Goal: Contribute content: Add original content to the website for others to see

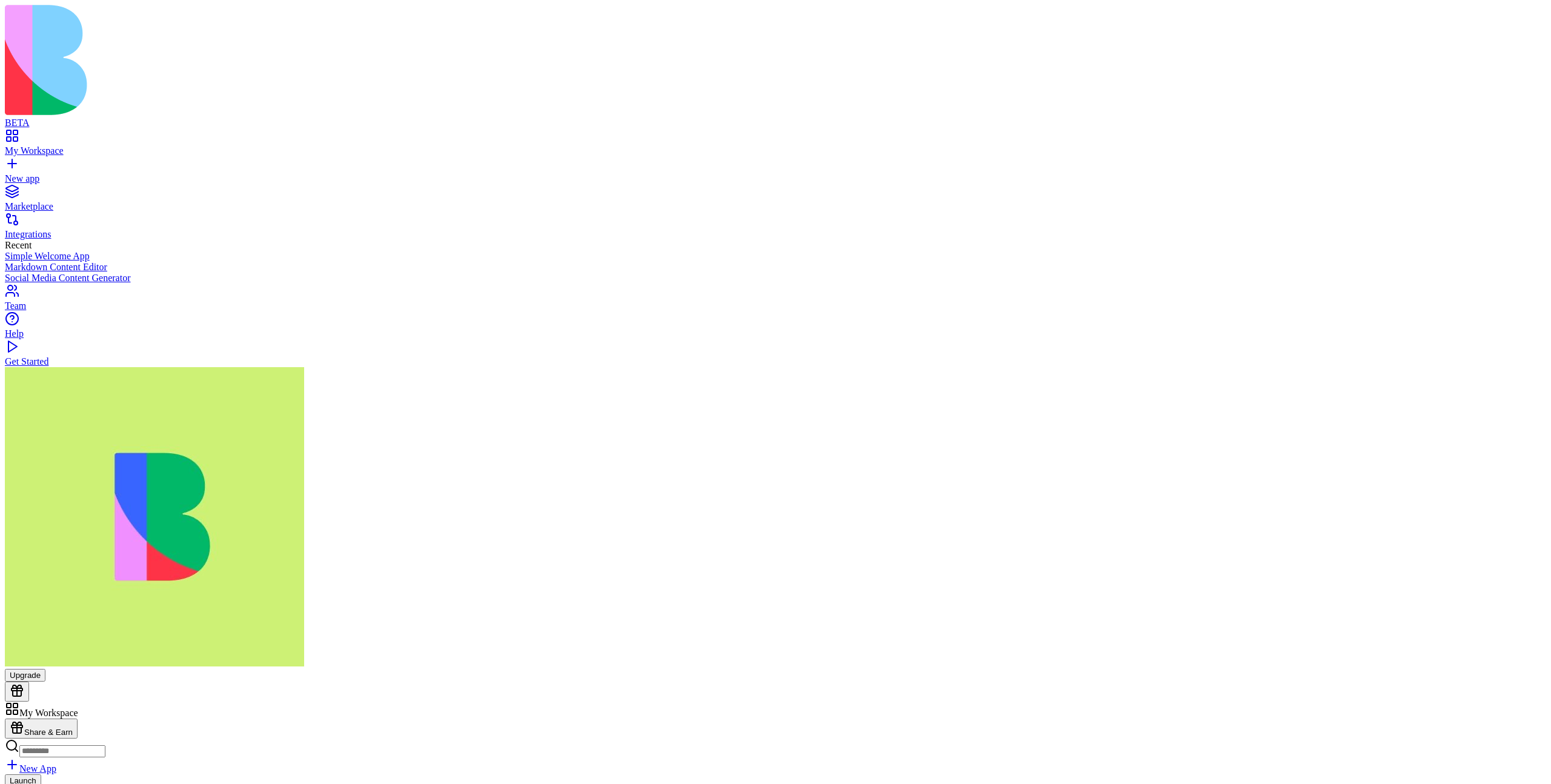
click at [84, 173] on div "New app" at bounding box center [776, 178] width 1541 height 11
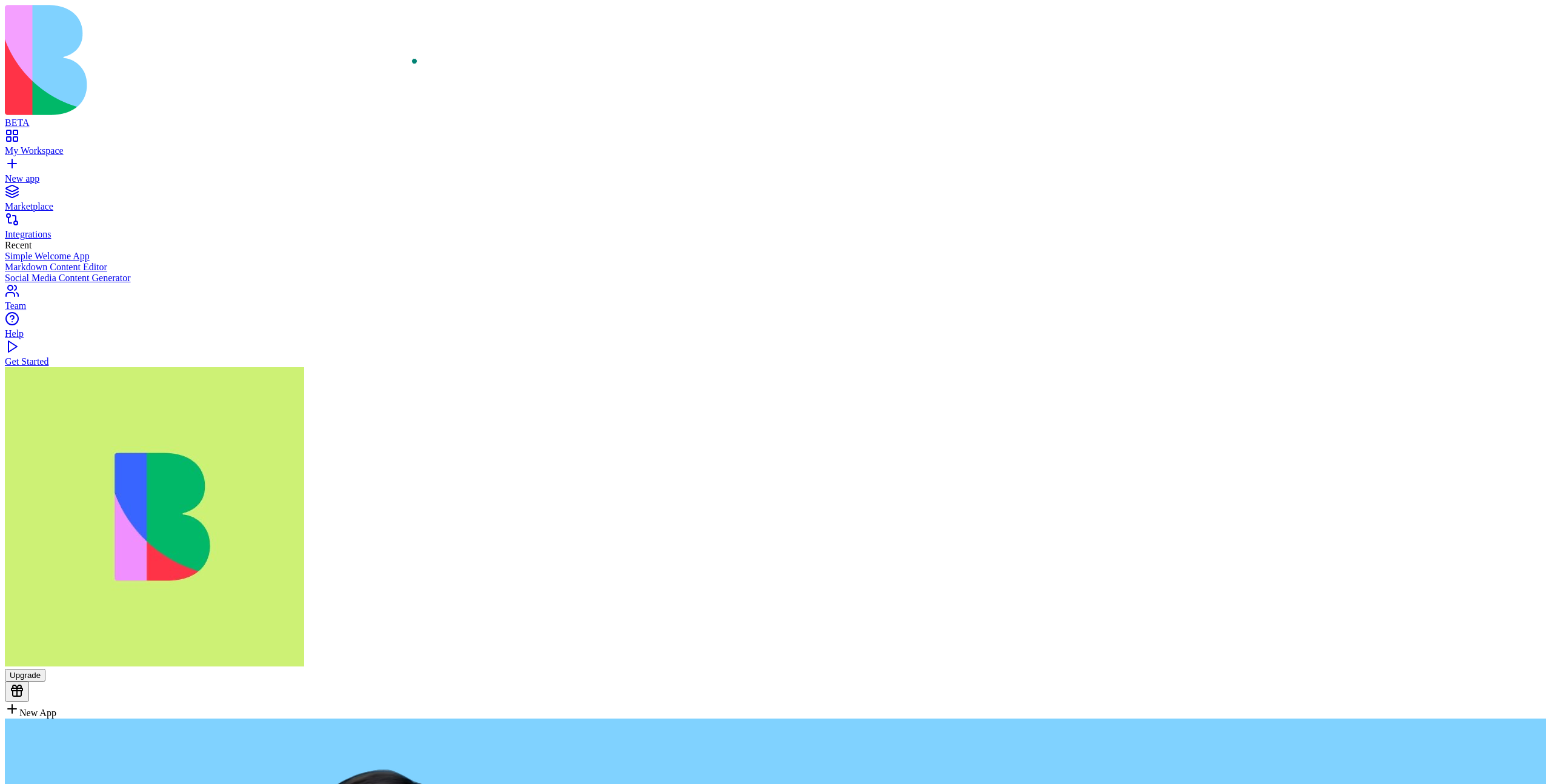
type textarea "**********"
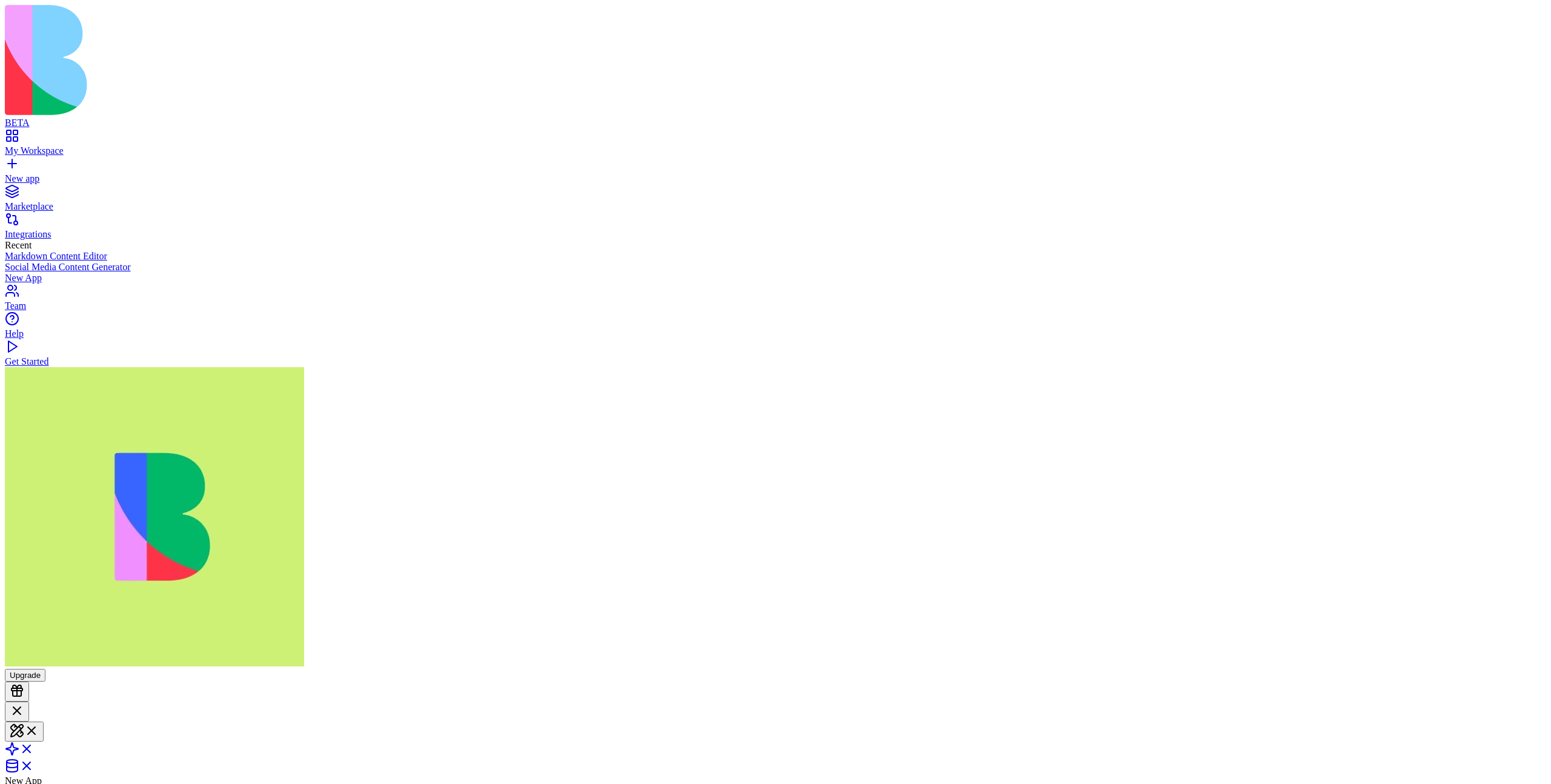
type textarea "**"
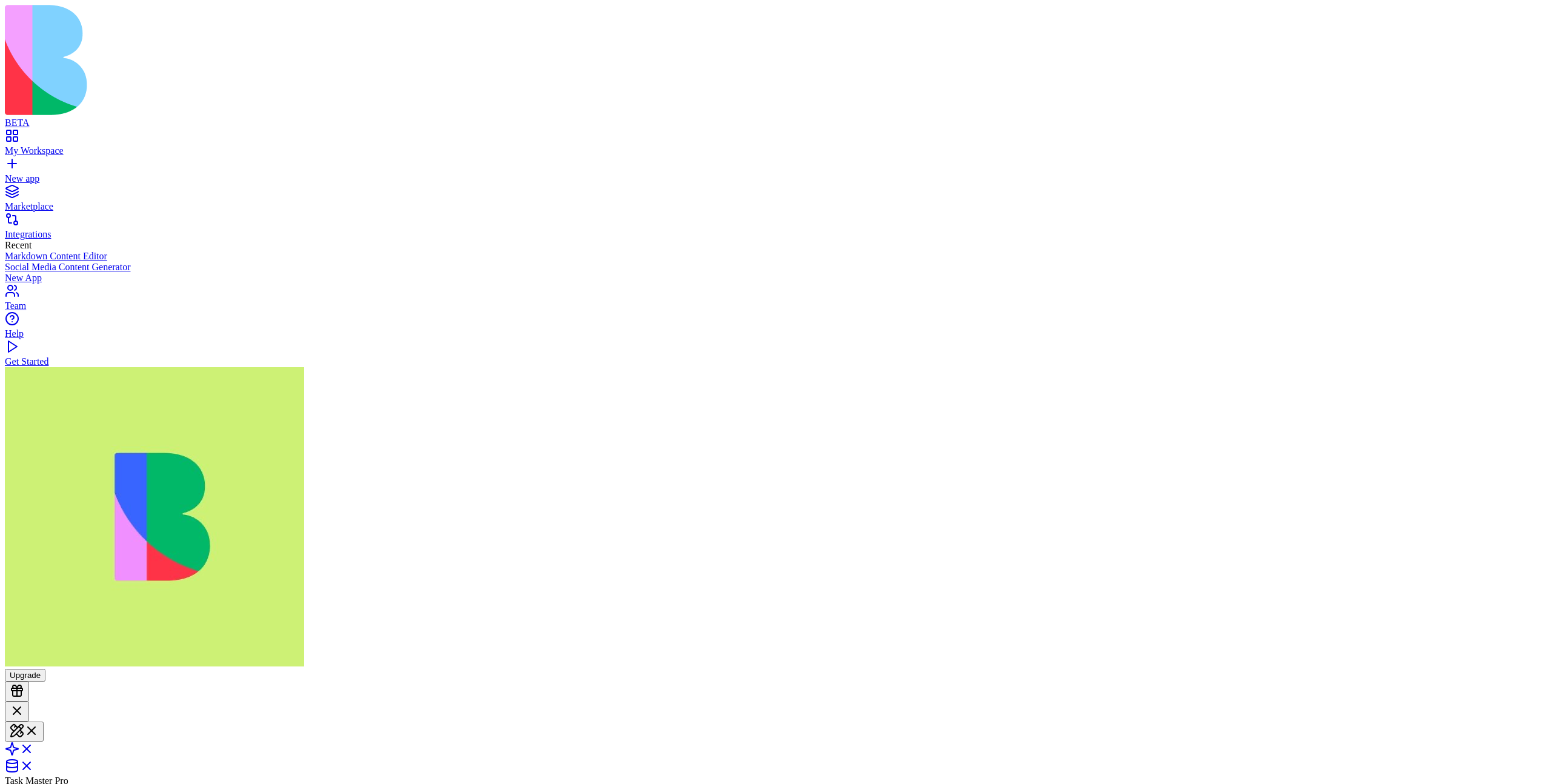
type textarea "***"
drag, startPoint x: 47, startPoint y: 430, endPoint x: 76, endPoint y: 441, distance: 31.0
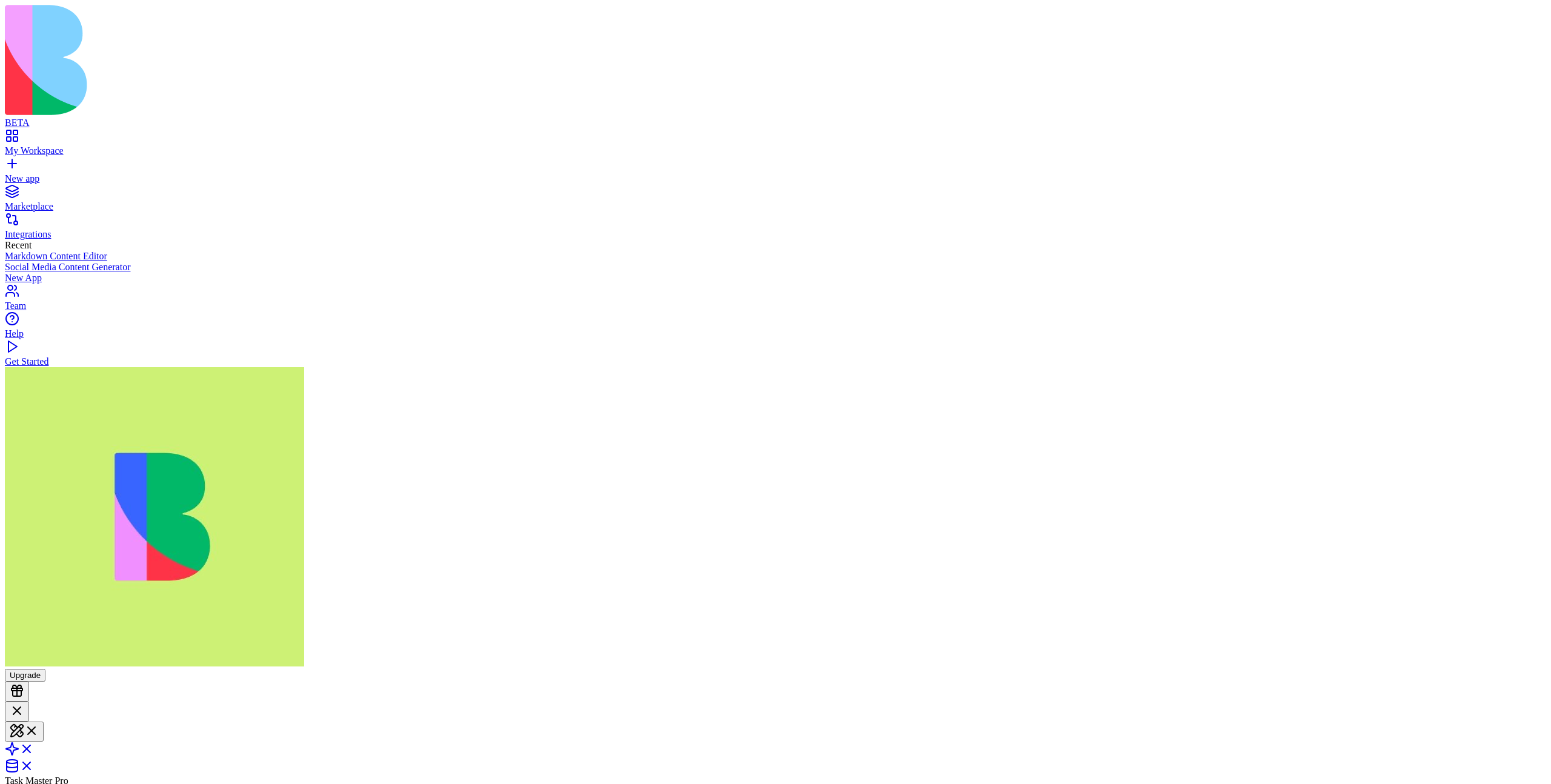
drag, startPoint x: 51, startPoint y: 428, endPoint x: 75, endPoint y: 449, distance: 31.9
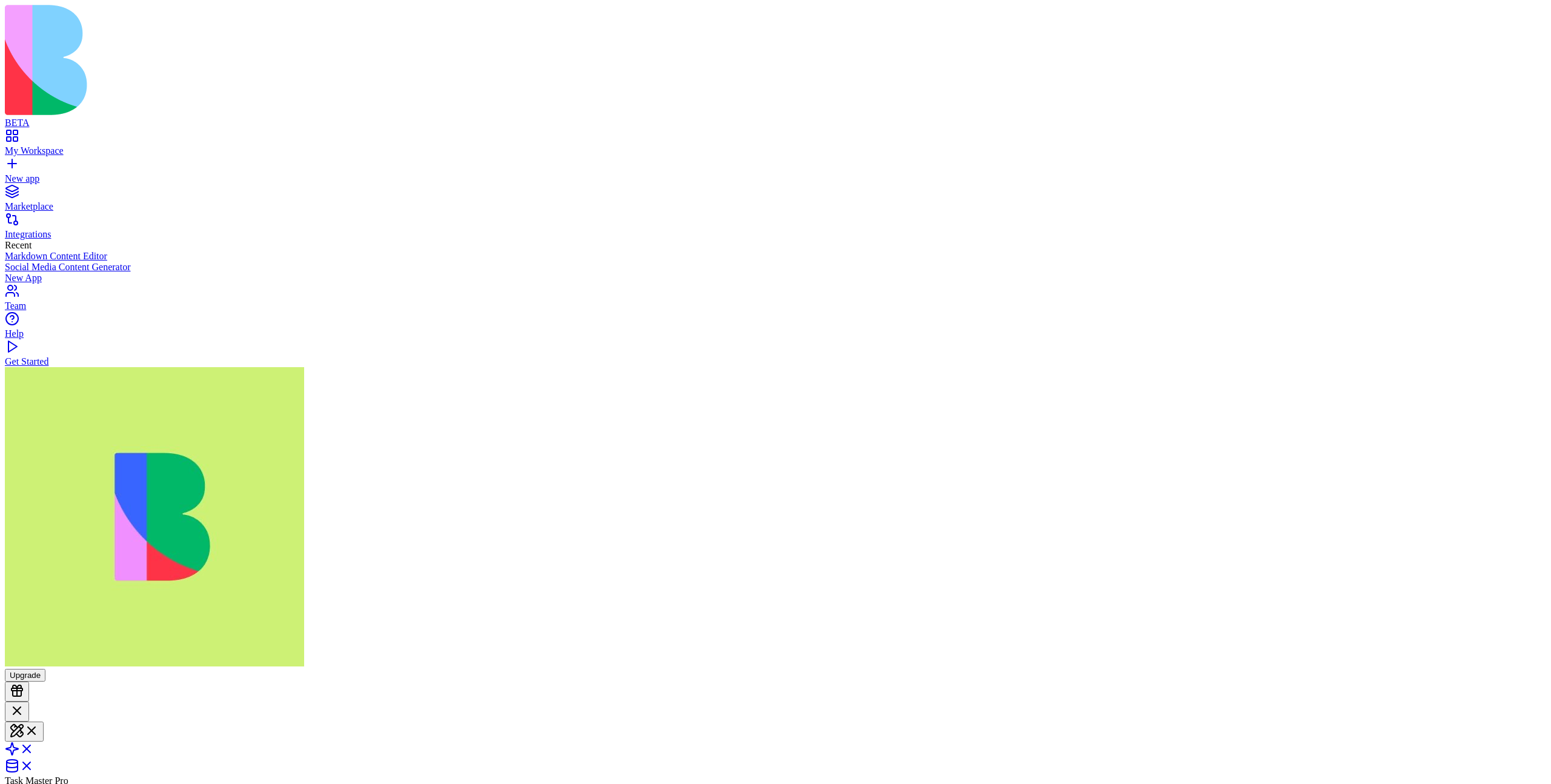
scroll to position [706, 0]
type textarea "***"
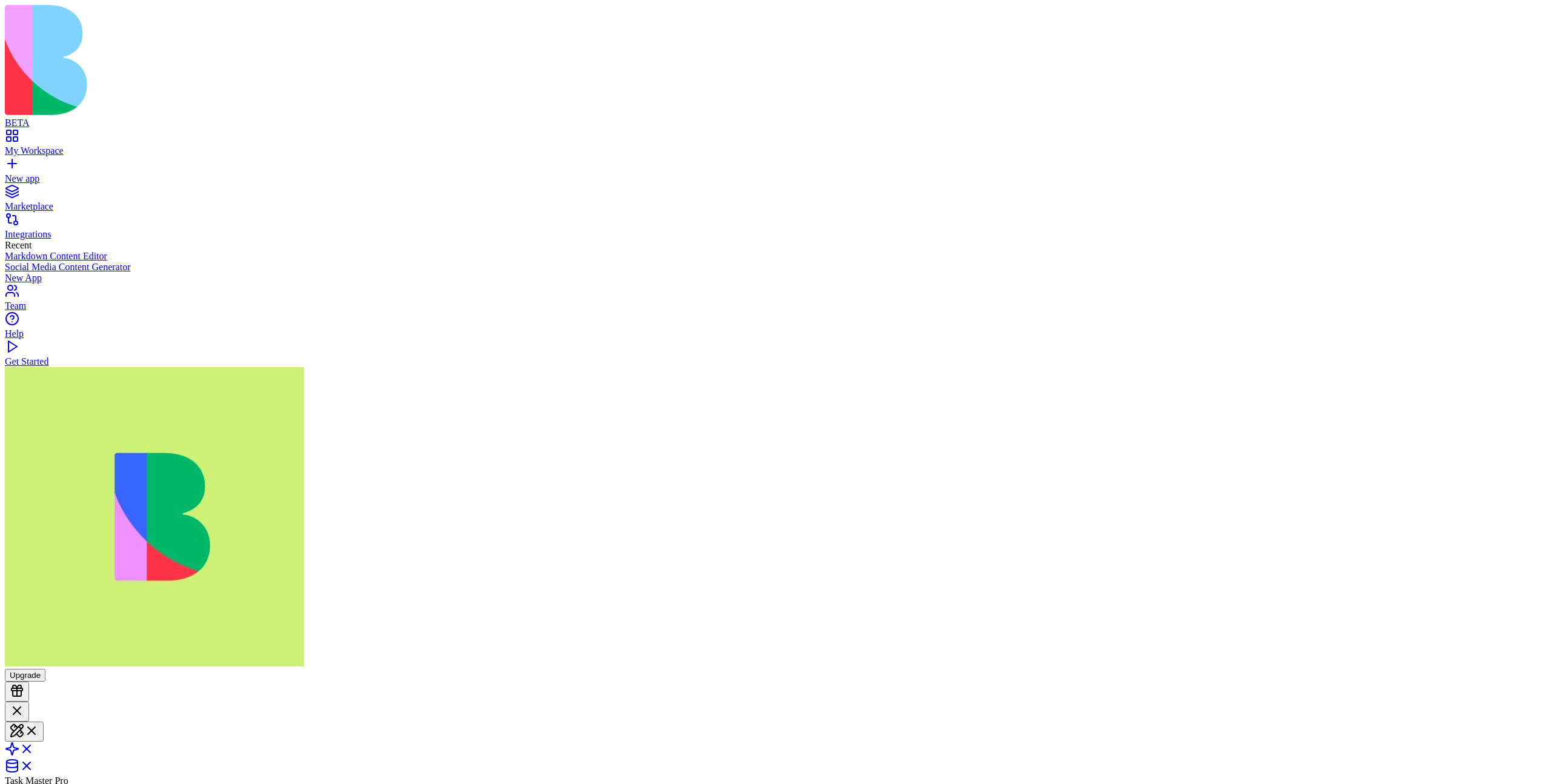
type textarea "***"
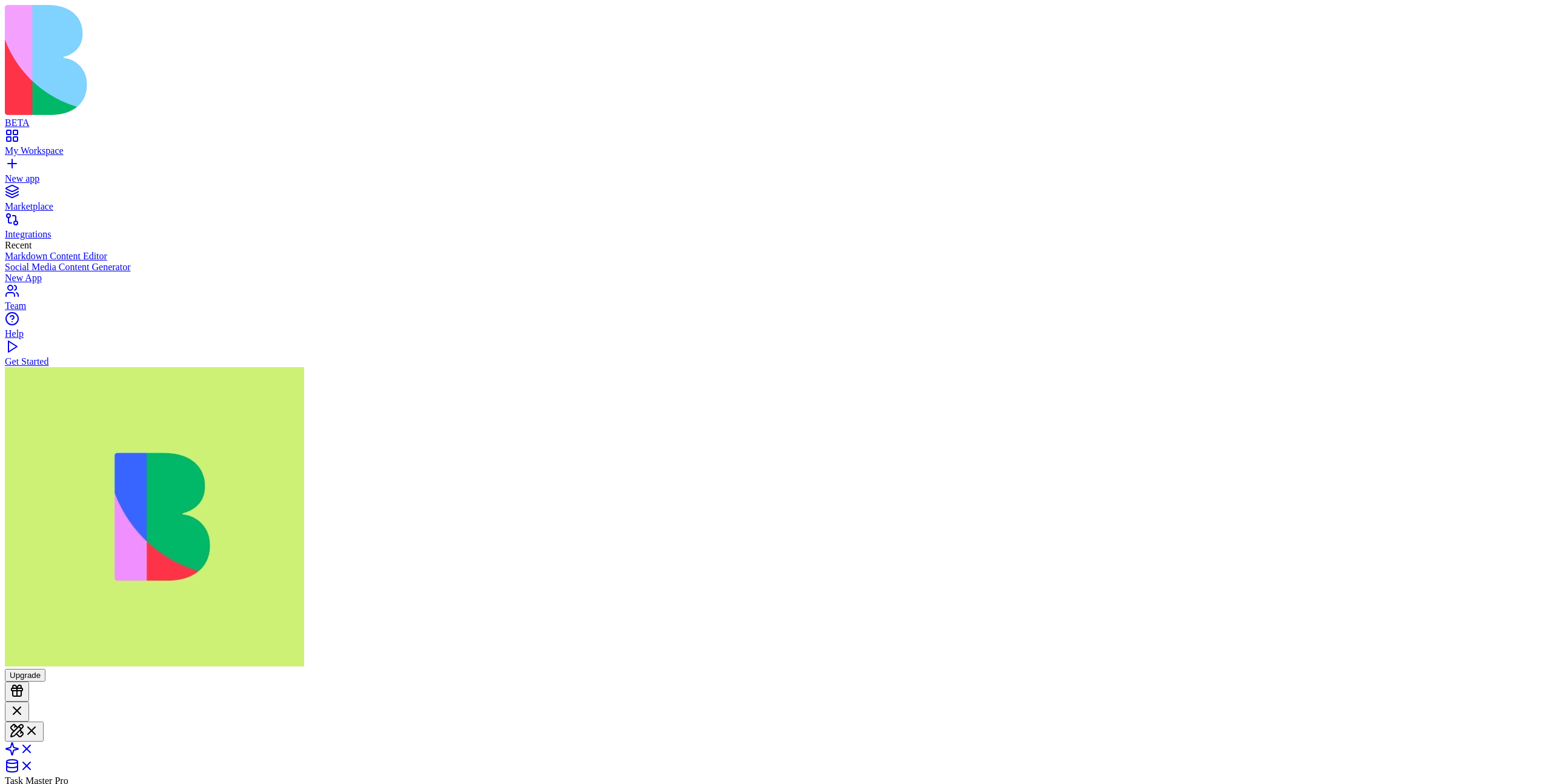
type textarea "*"
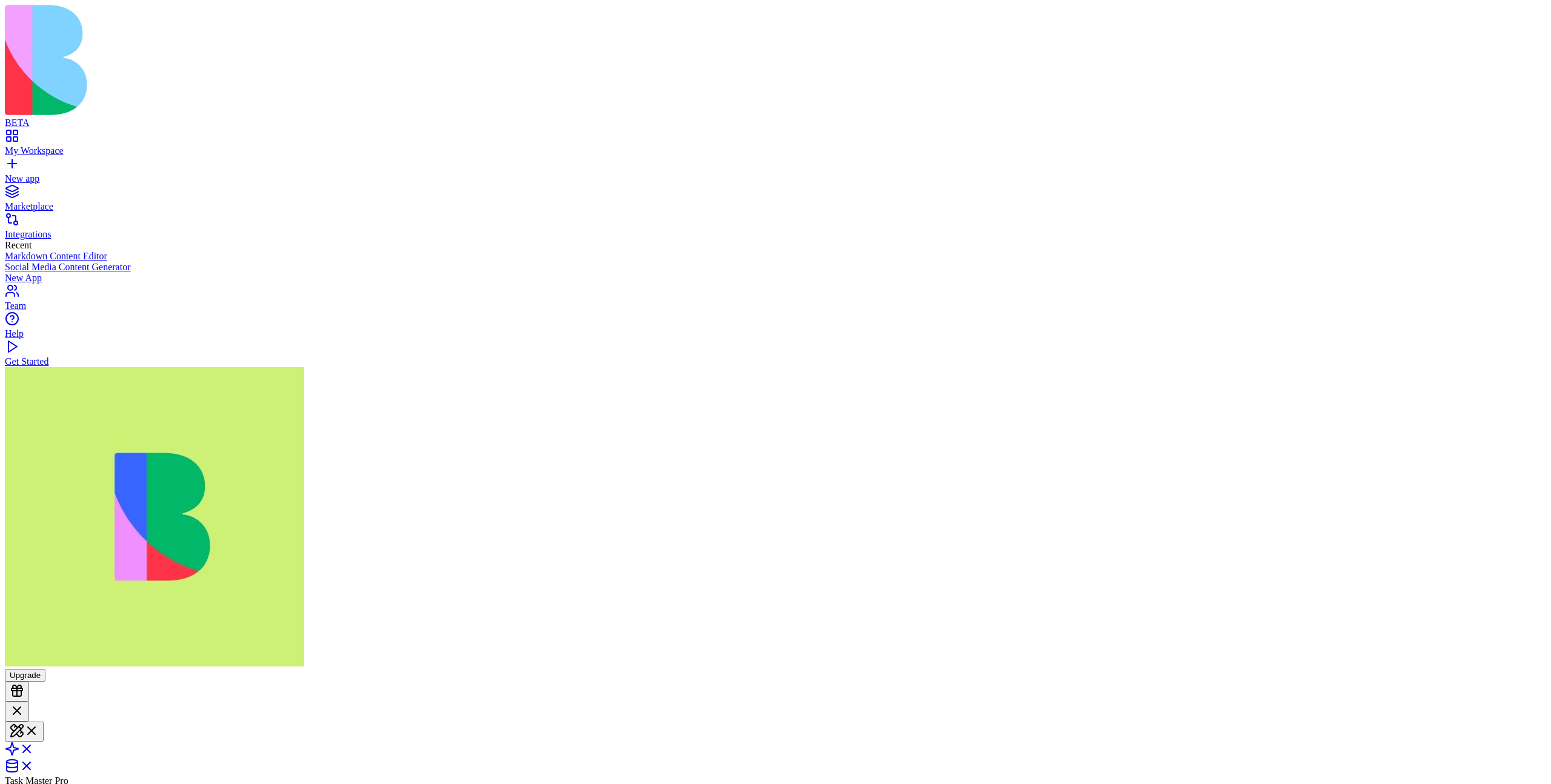
scroll to position [3143, 0]
type textarea "*"
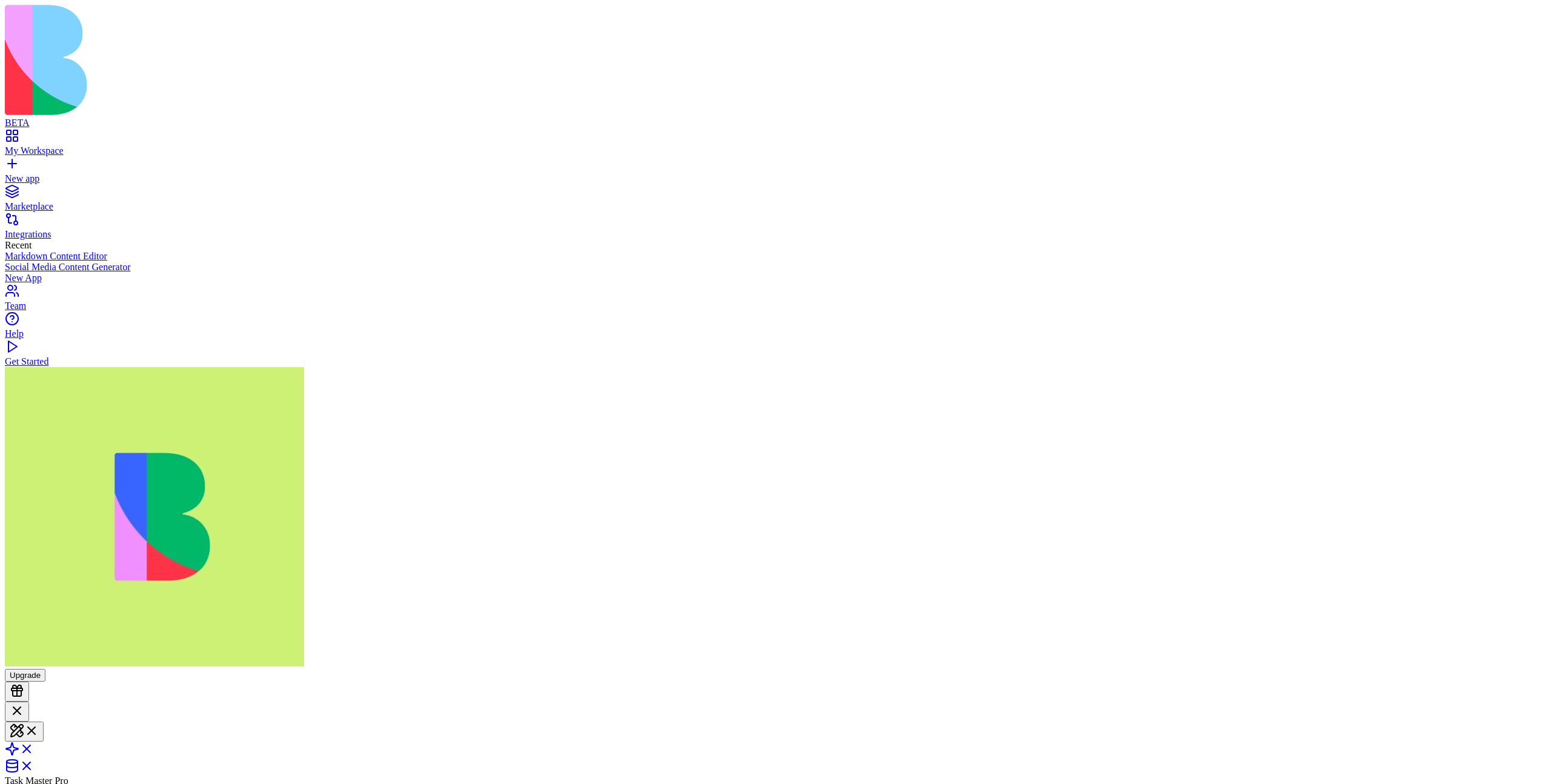
scroll to position [3304, 0]
type textarea "*"
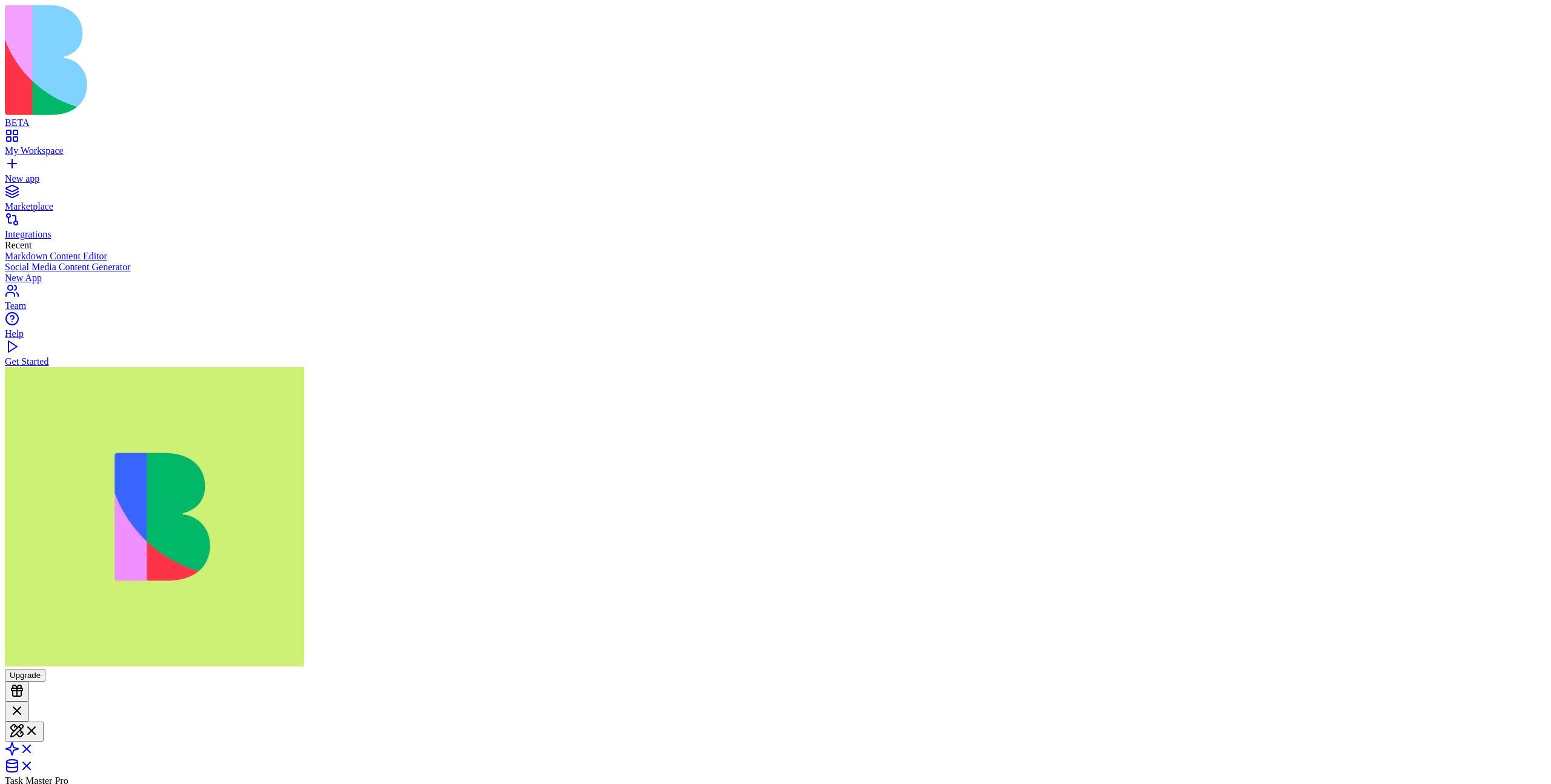
type textarea "*"
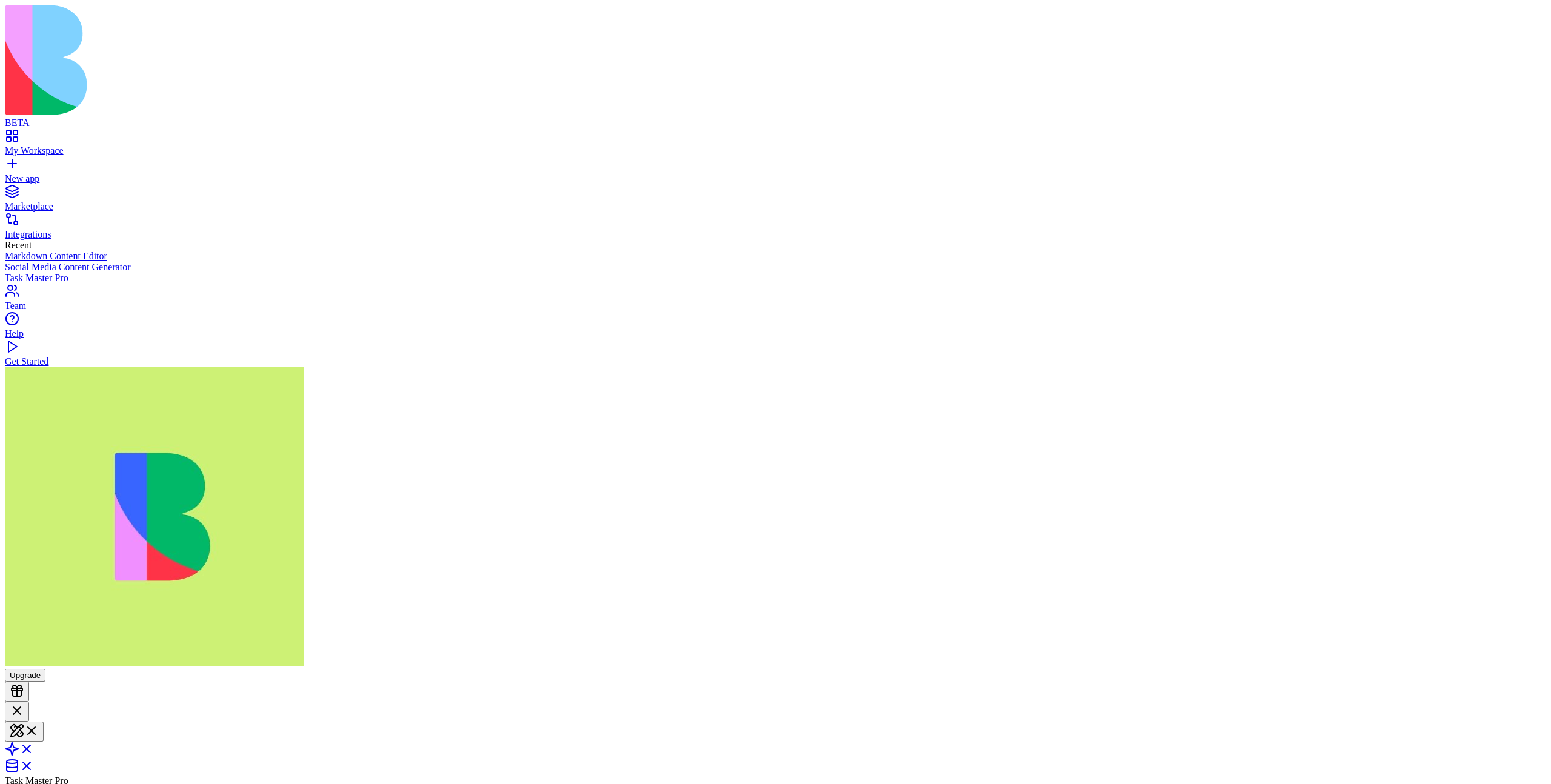
type textarea "*"
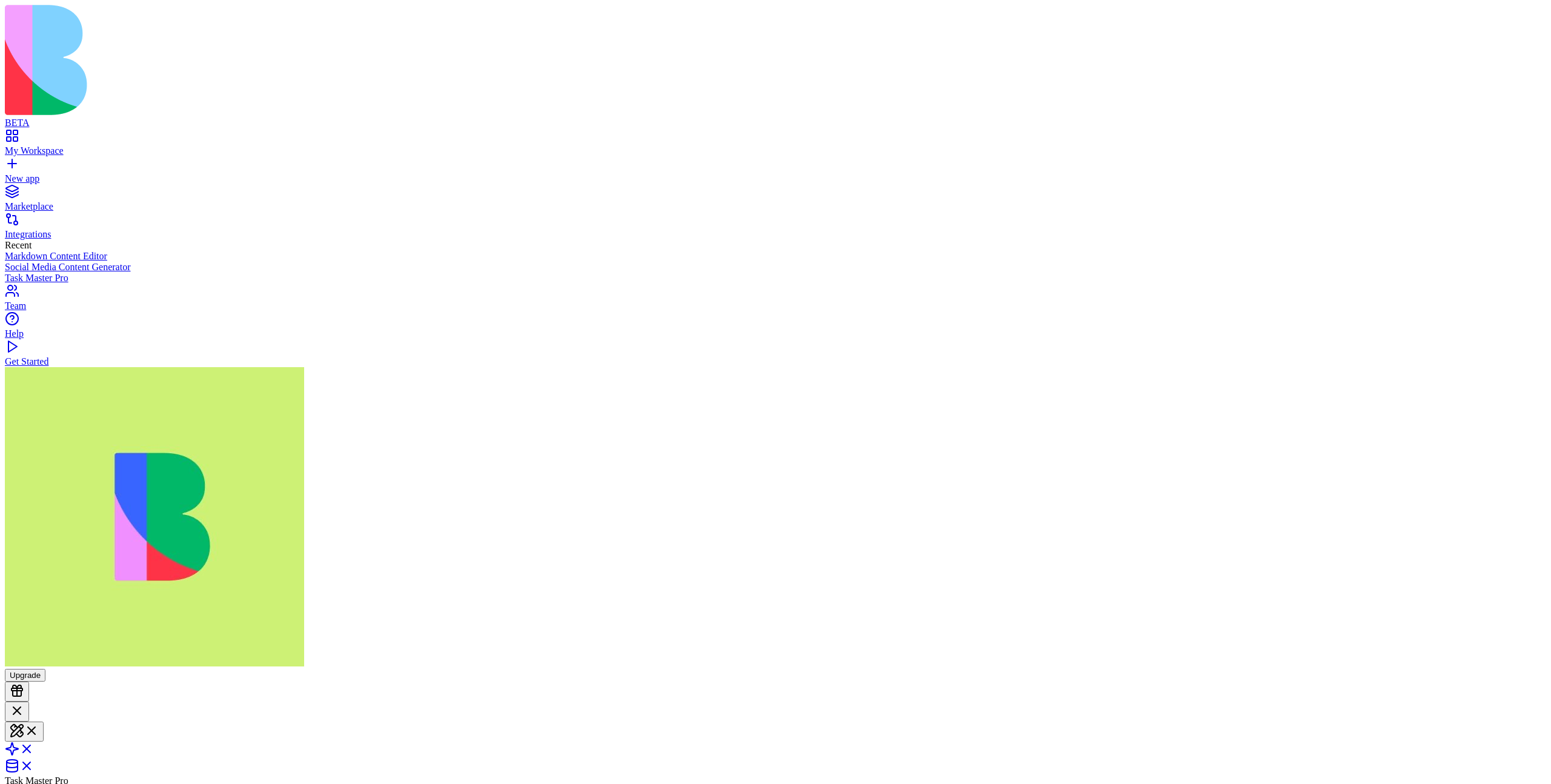
type textarea "*"
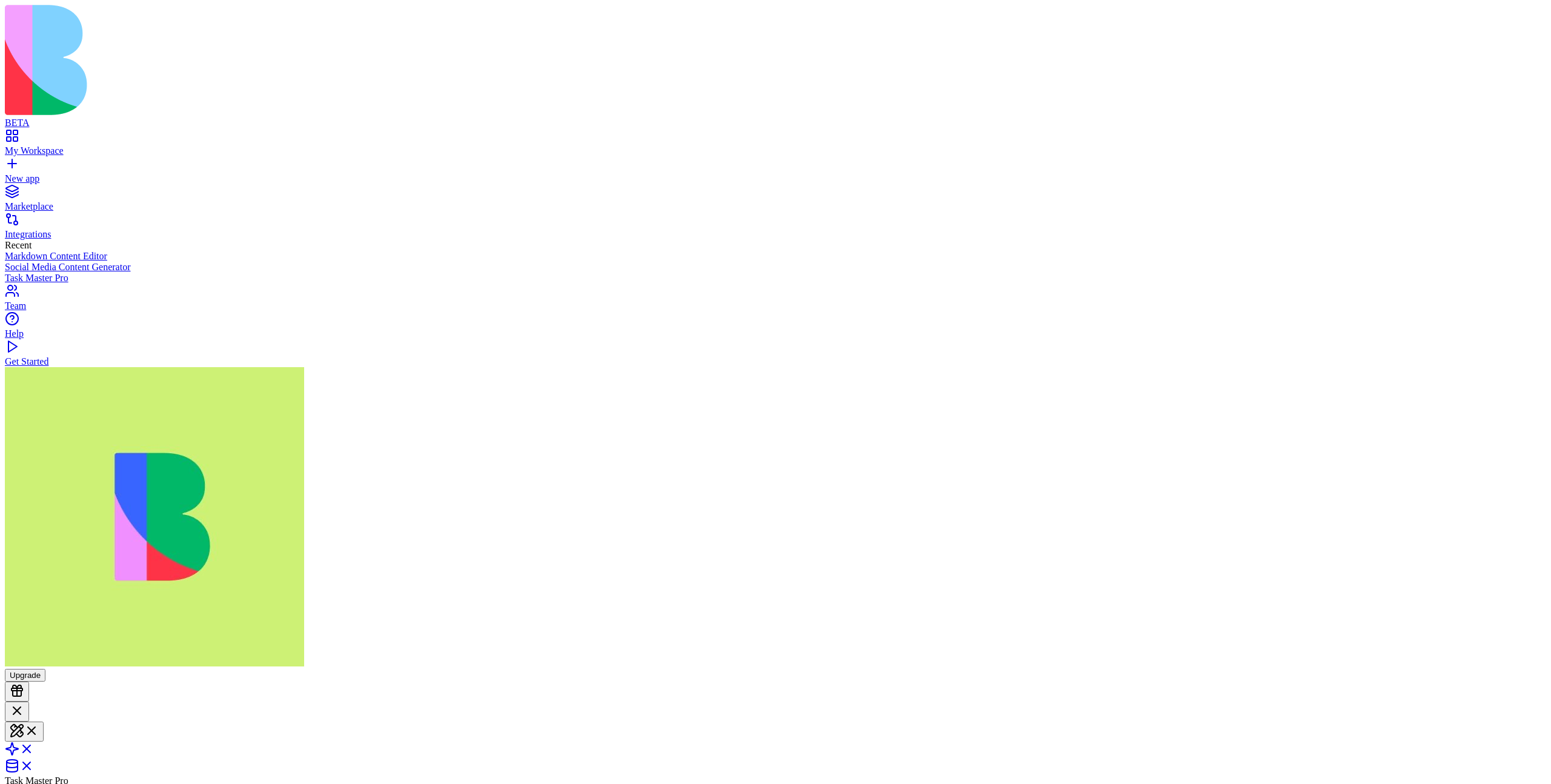
type textarea "*"
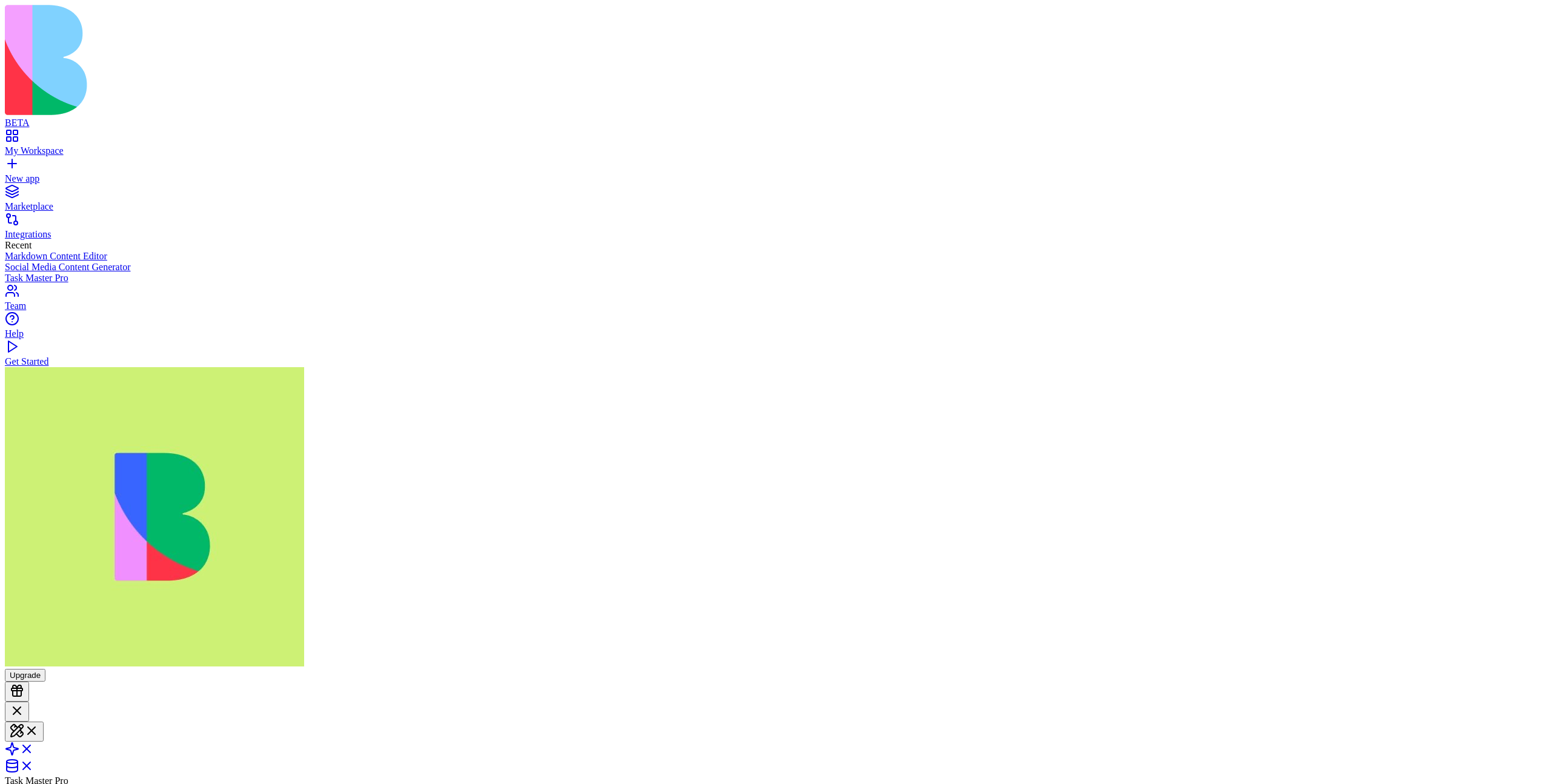
type textarea "*"
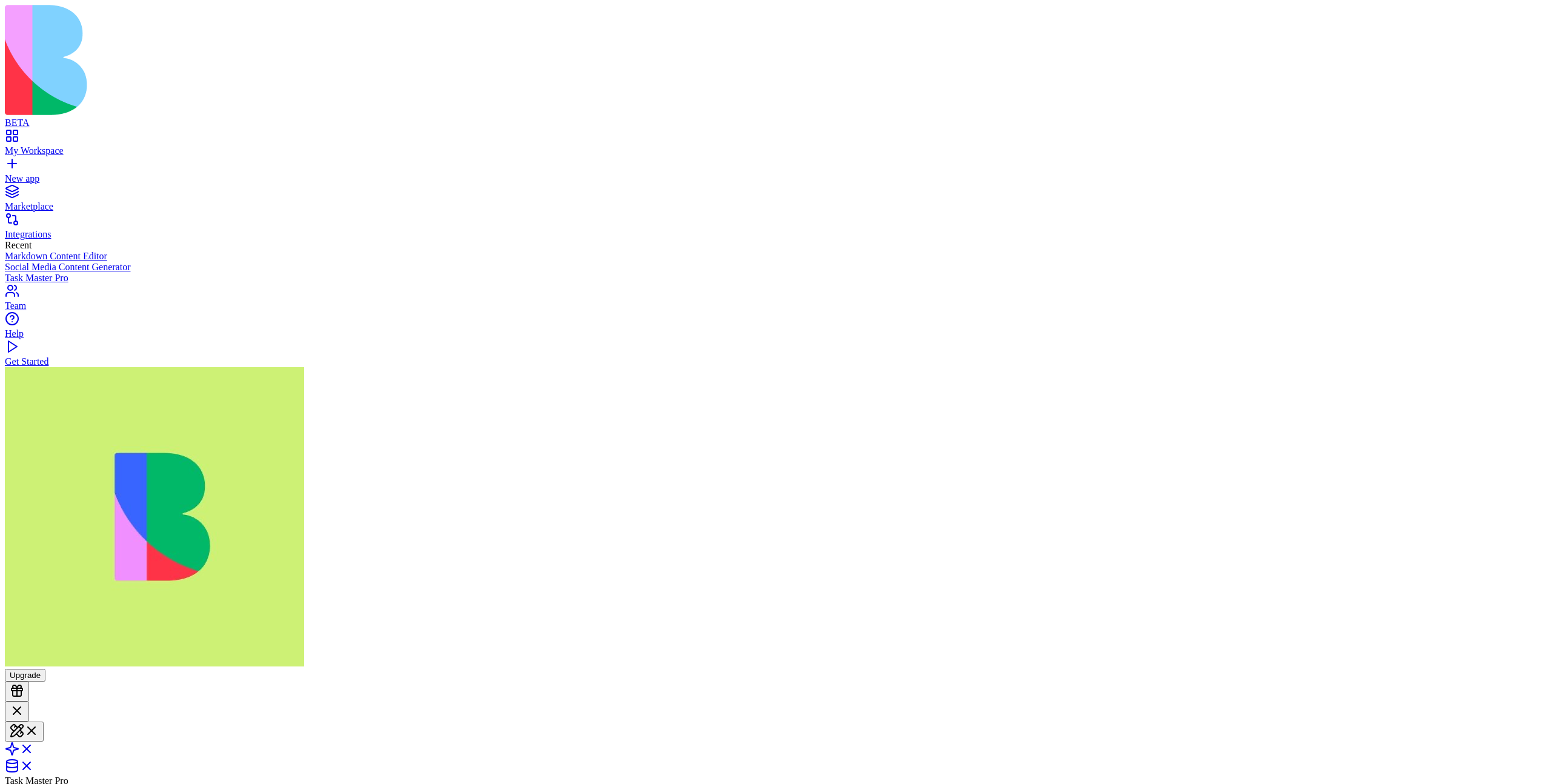
type textarea "*"
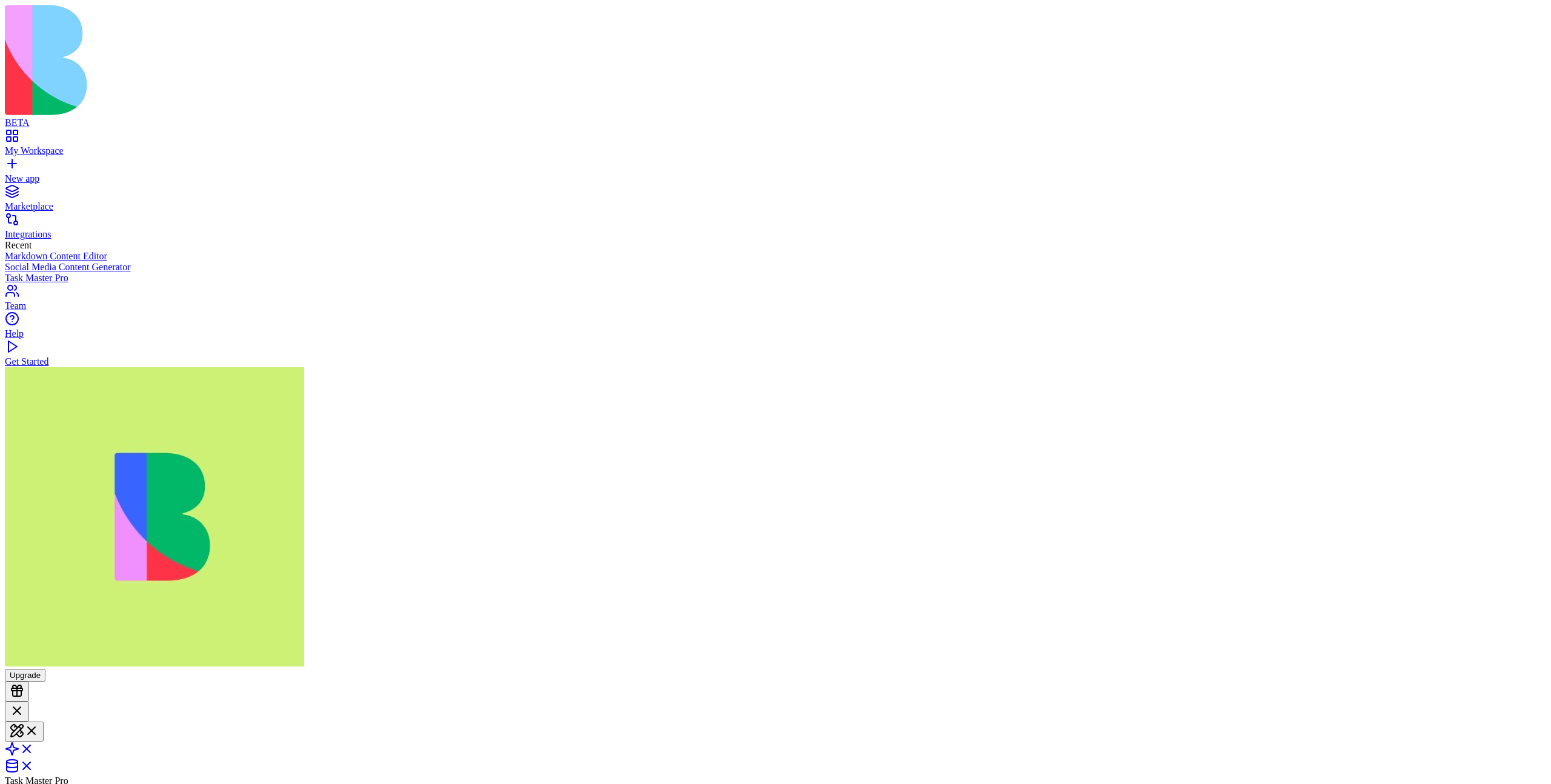
type textarea "* *"
type textarea "*"
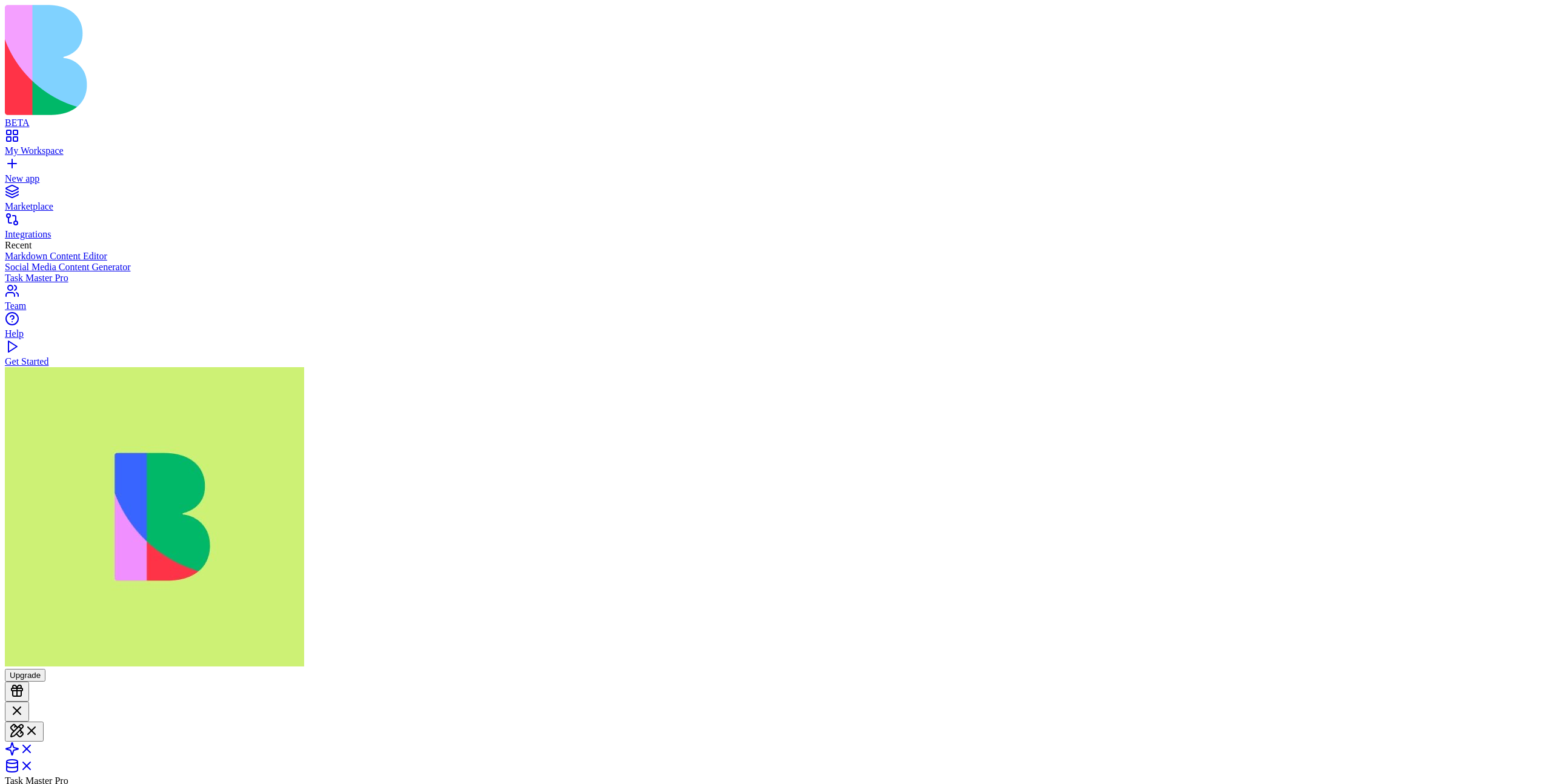
type textarea "*"
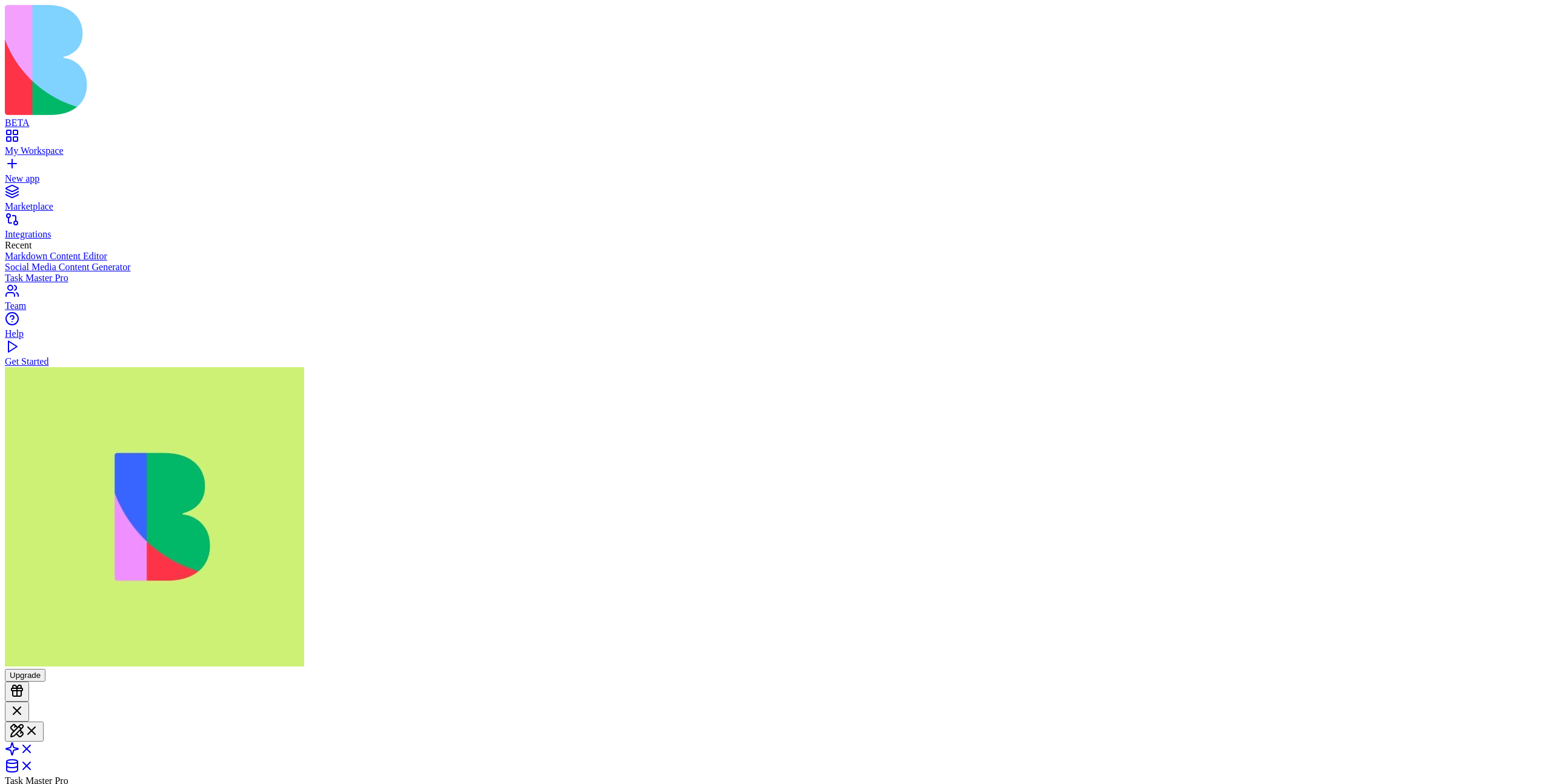
type textarea "*"
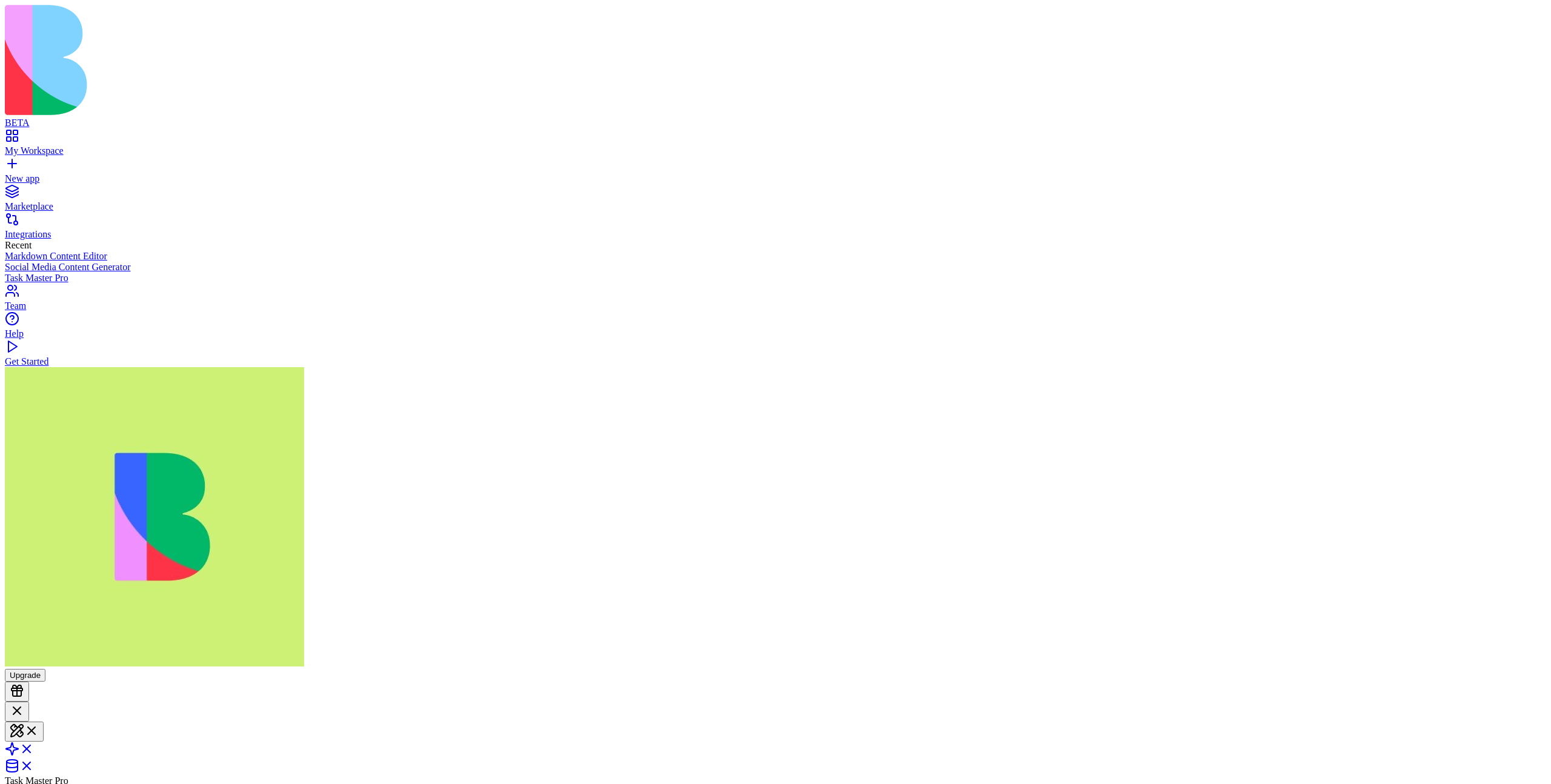
type textarea "*"
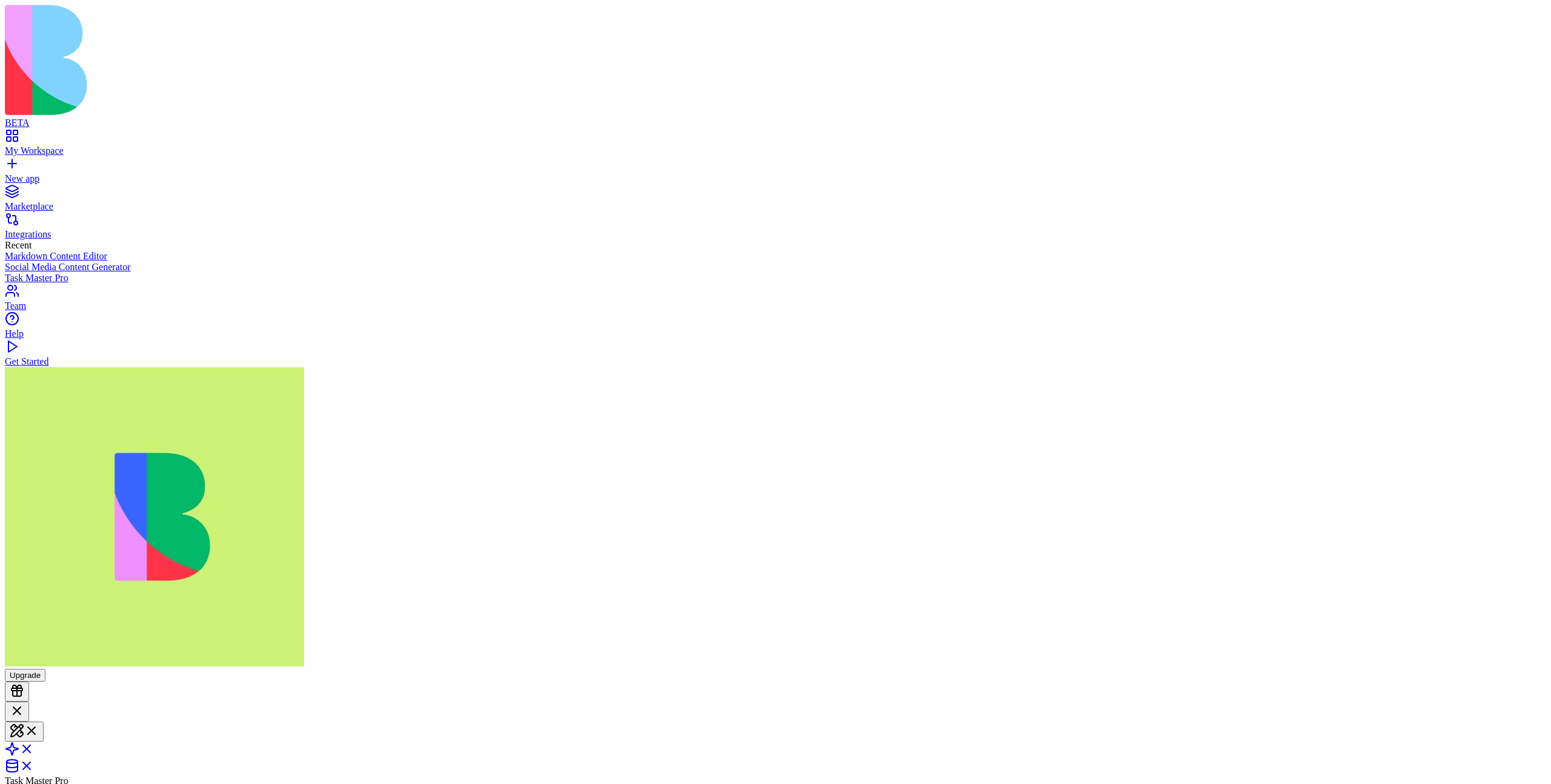
scroll to position [6502, 0]
type textarea "*"
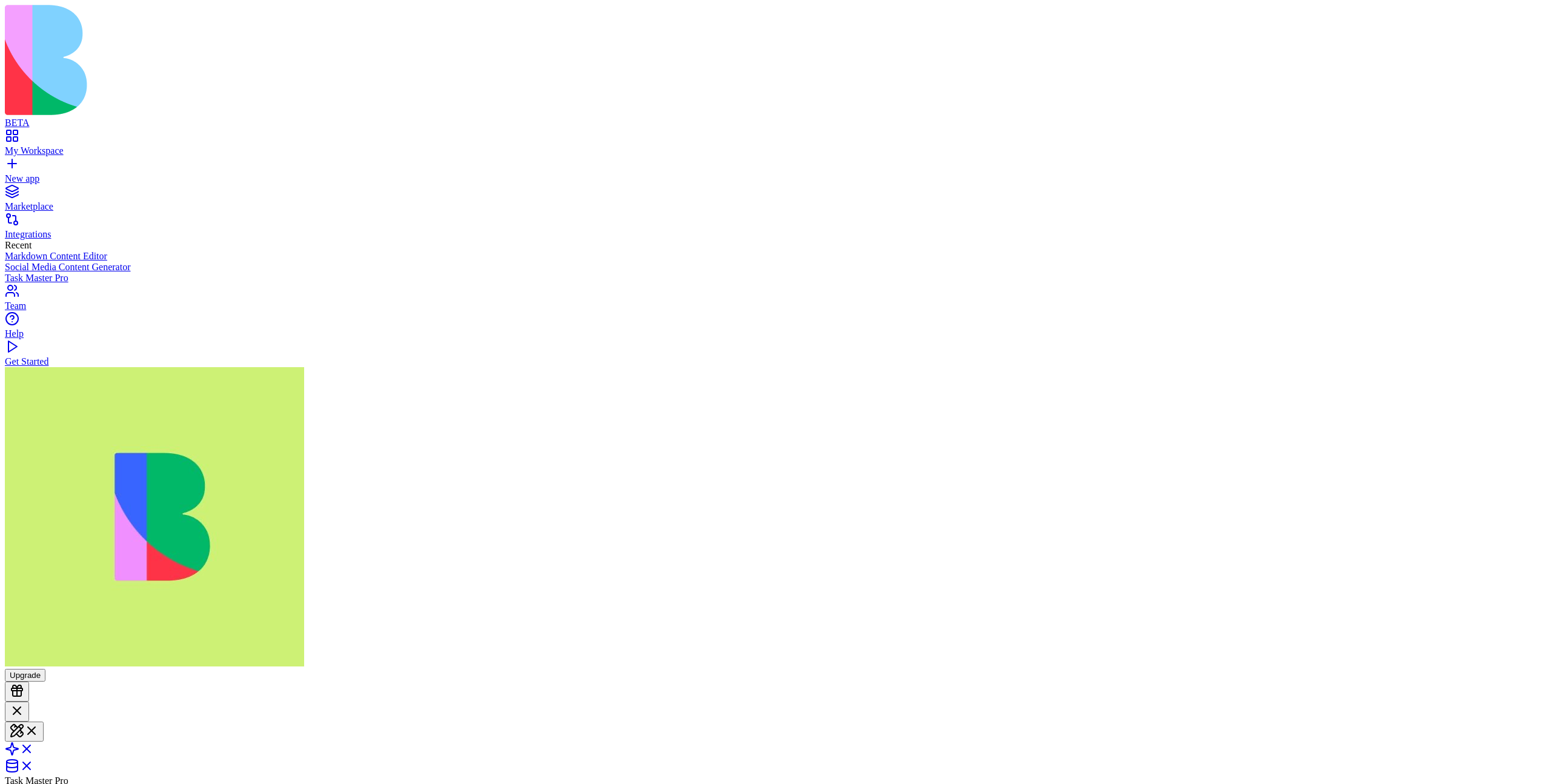
type textarea "*"
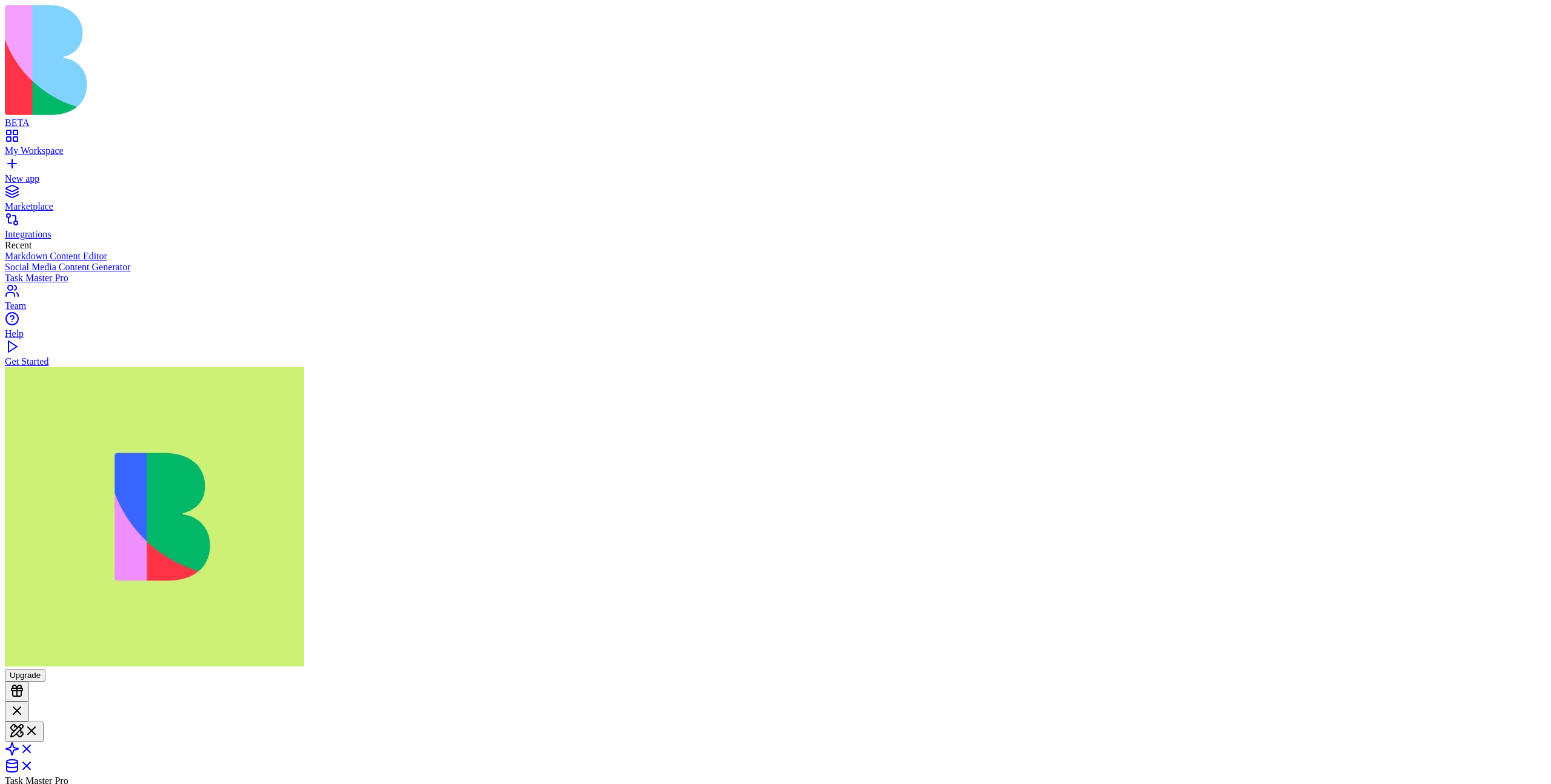
type textarea "*"
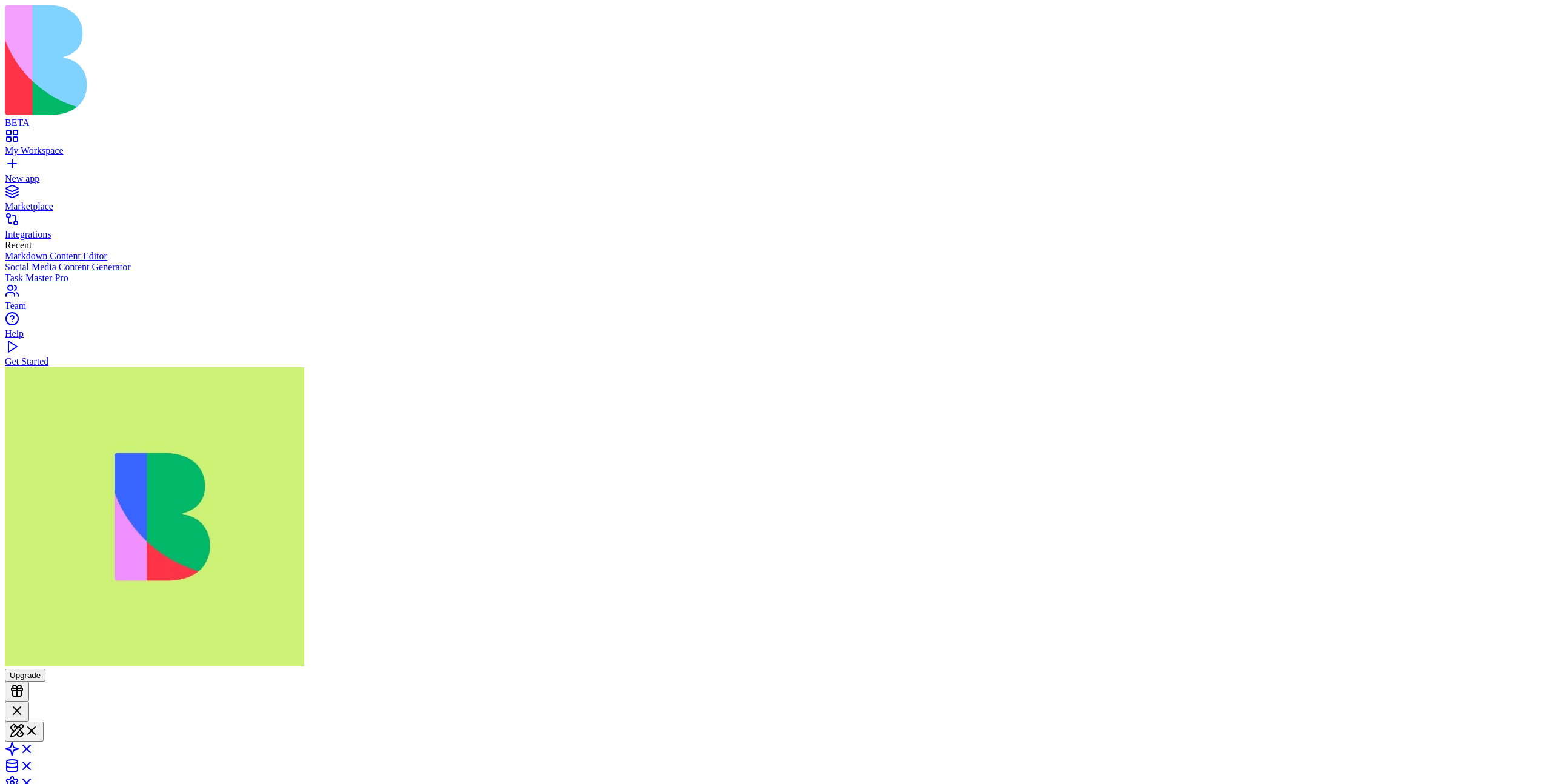
scroll to position [4730, 0]
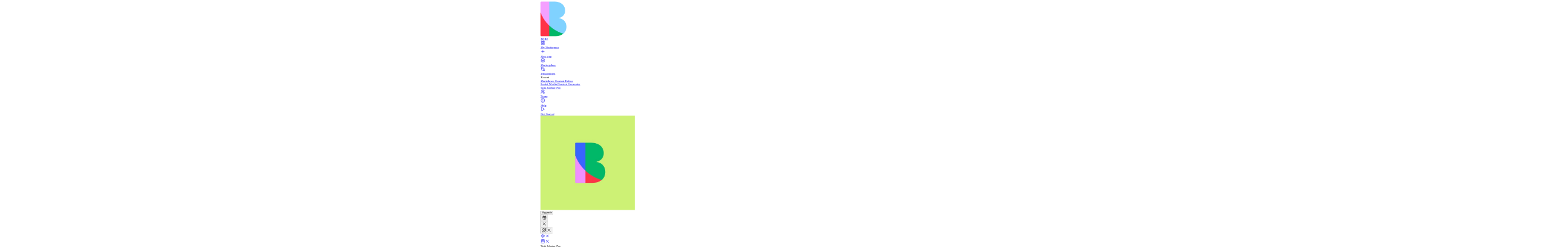
scroll to position [4778, 0]
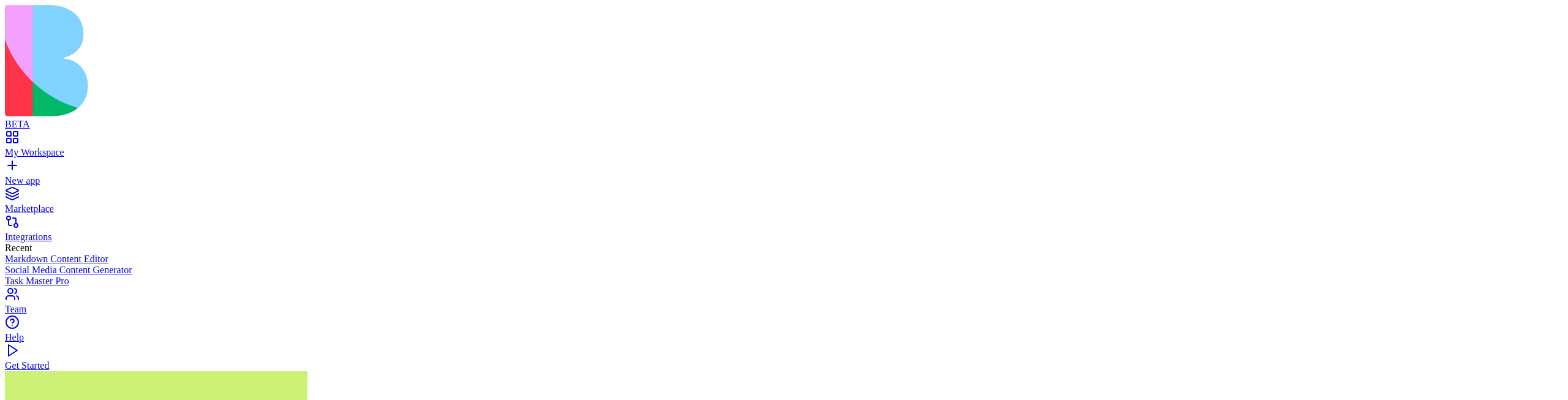
scroll to position [5152, 0]
